Goal: Navigation & Orientation: Understand site structure

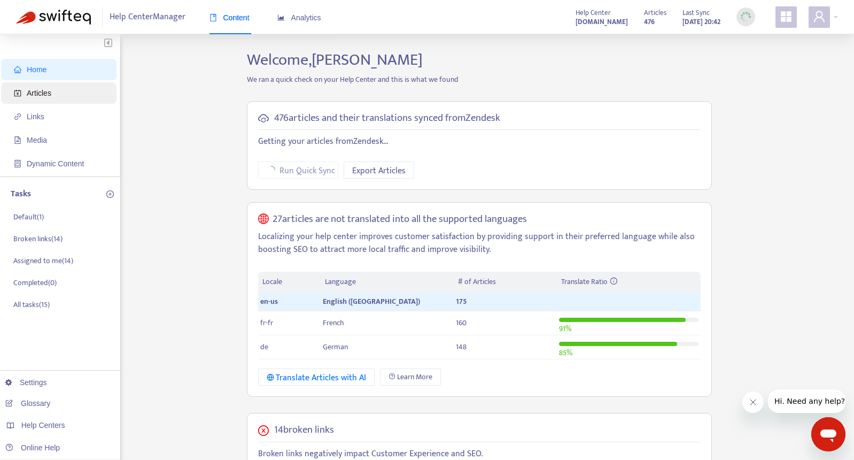
click at [61, 90] on span "Articles" at bounding box center [61, 92] width 94 height 21
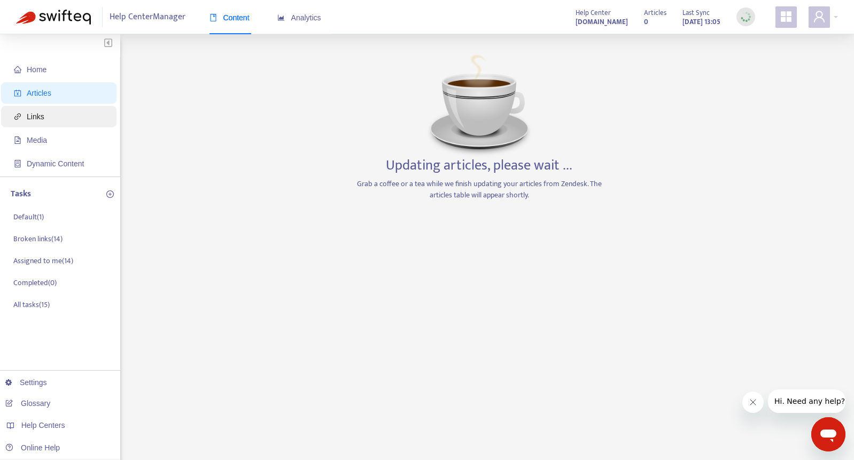
click at [47, 110] on span "Links" at bounding box center [61, 116] width 94 height 21
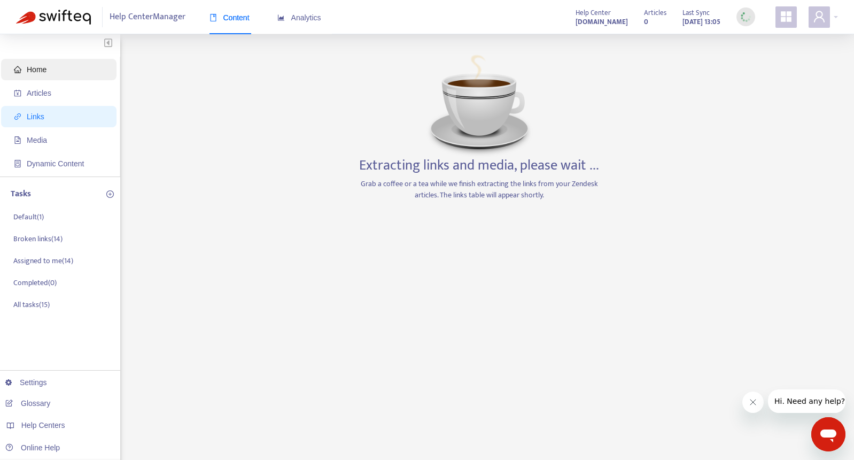
click at [60, 65] on span "Home" at bounding box center [61, 69] width 94 height 21
